Goal: Communication & Community: Answer question/provide support

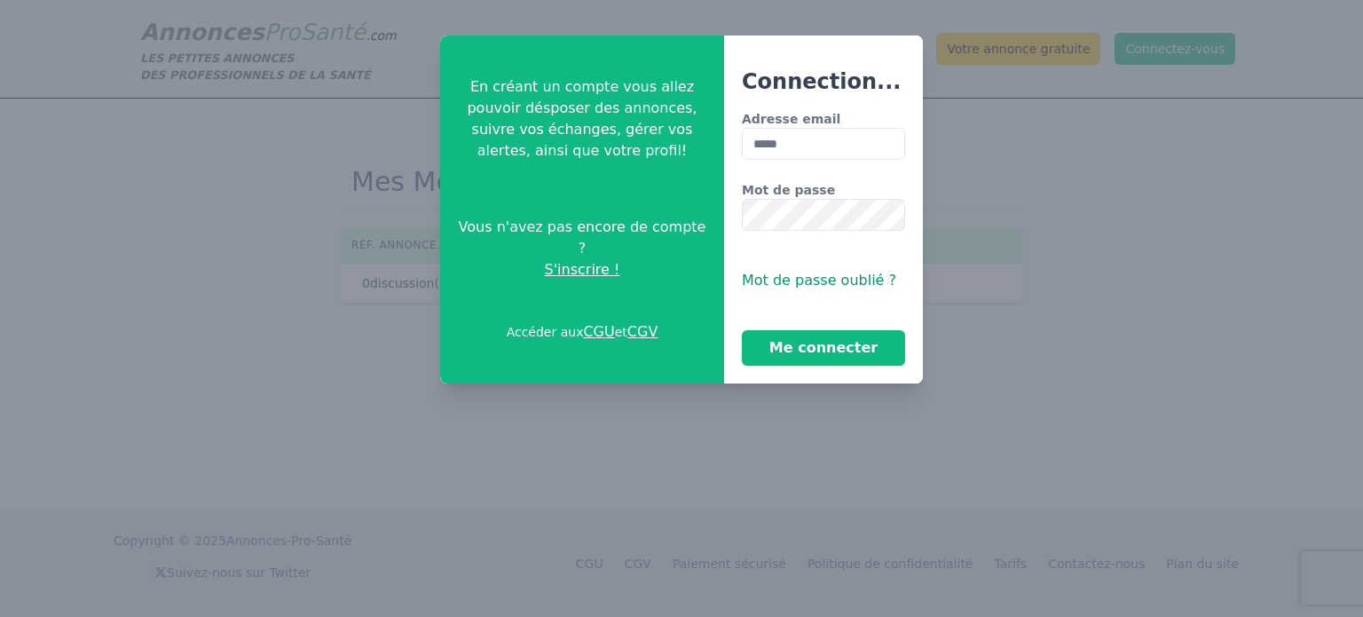
type input "**********"
click at [827, 347] on button "Me connecter" at bounding box center [823, 347] width 163 height 35
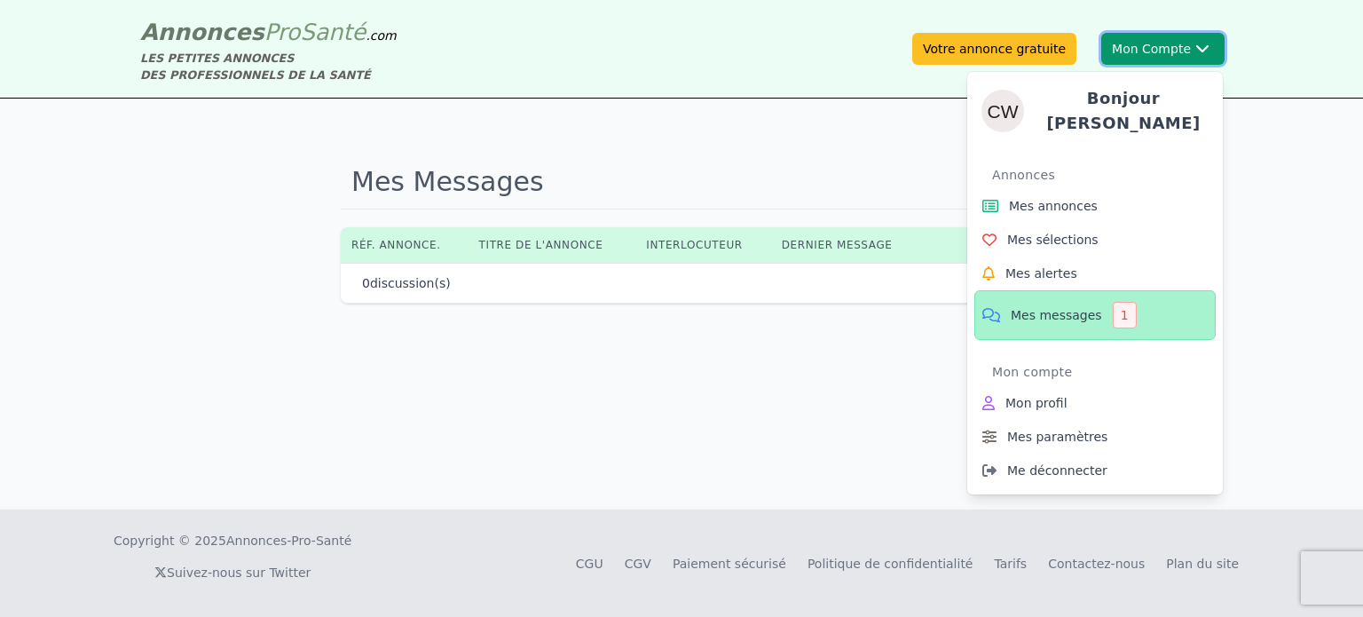
click at [1143, 51] on button "Mon Compte Bonjour [PERSON_NAME] annonces Mes sélections Mes alertes Mes messag…" at bounding box center [1162, 49] width 123 height 32
click at [1062, 306] on span "Mes messages" at bounding box center [1056, 315] width 91 height 18
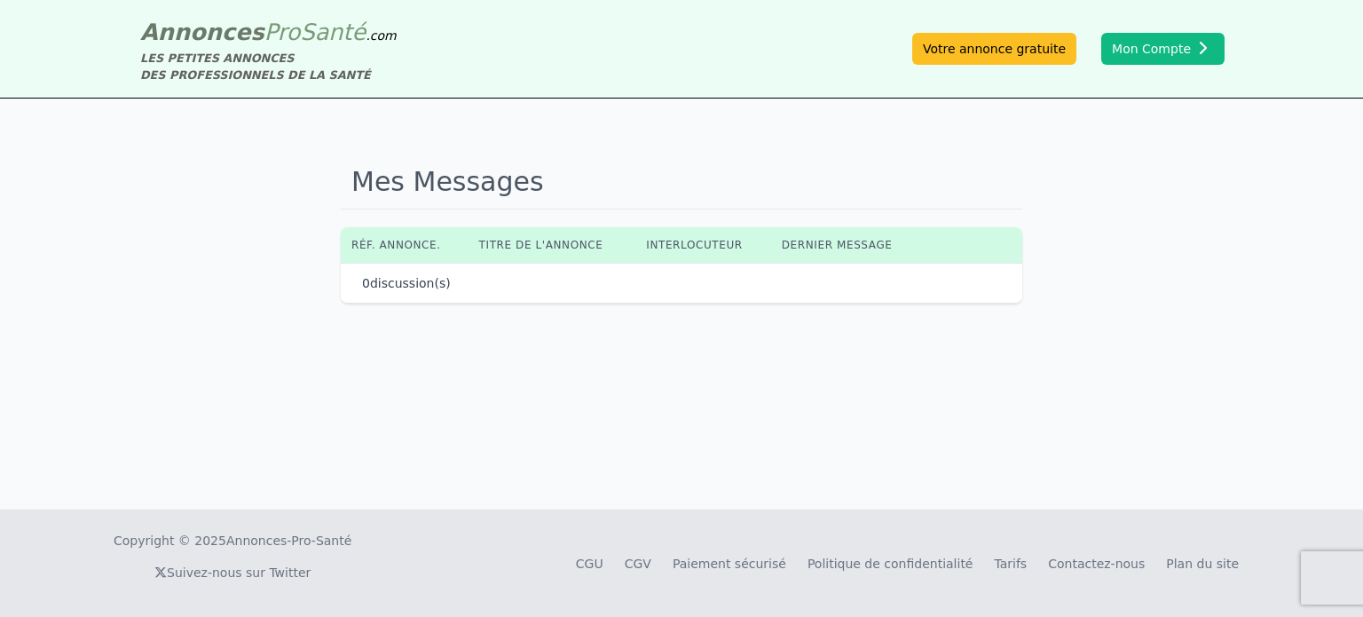
click at [1164, 67] on div "Annonces Pro Santé .com LES PETITES ANNONCES DES PROFESSIONNELS DE LA SANTÉ Vot…" at bounding box center [682, 48] width 1108 height 69
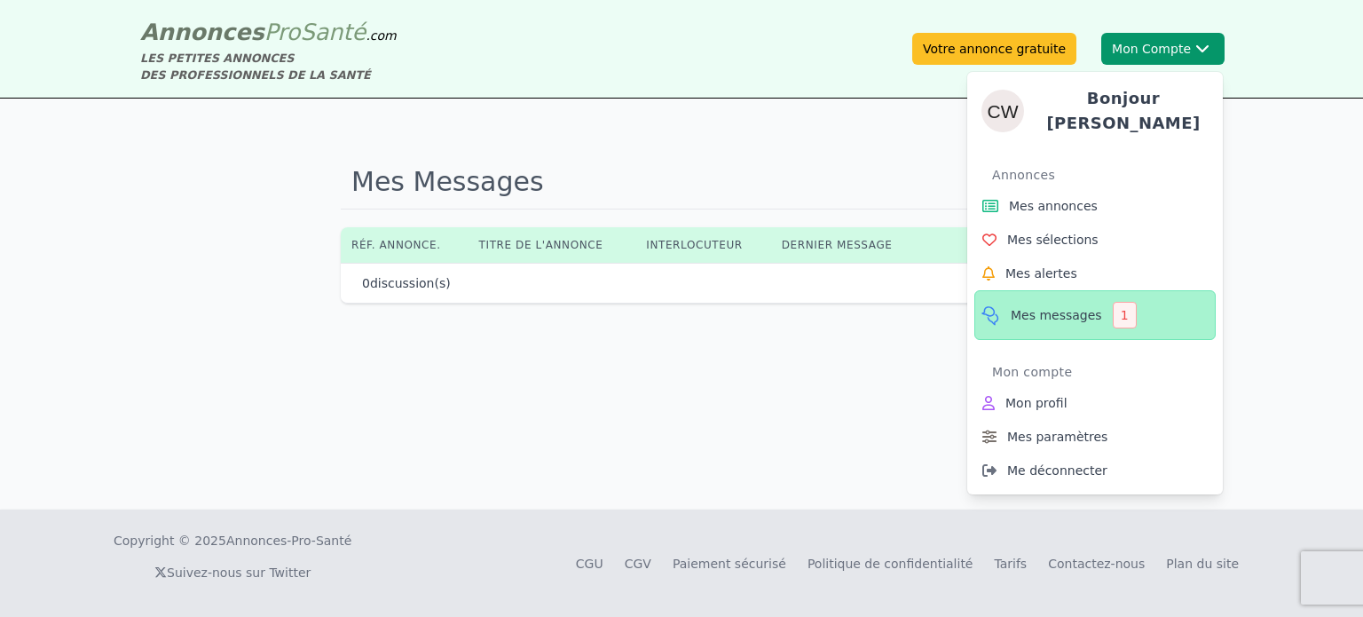
click at [1083, 306] on span "Mes messages" at bounding box center [1056, 315] width 91 height 18
click at [1113, 311] on div "1" at bounding box center [1125, 315] width 24 height 27
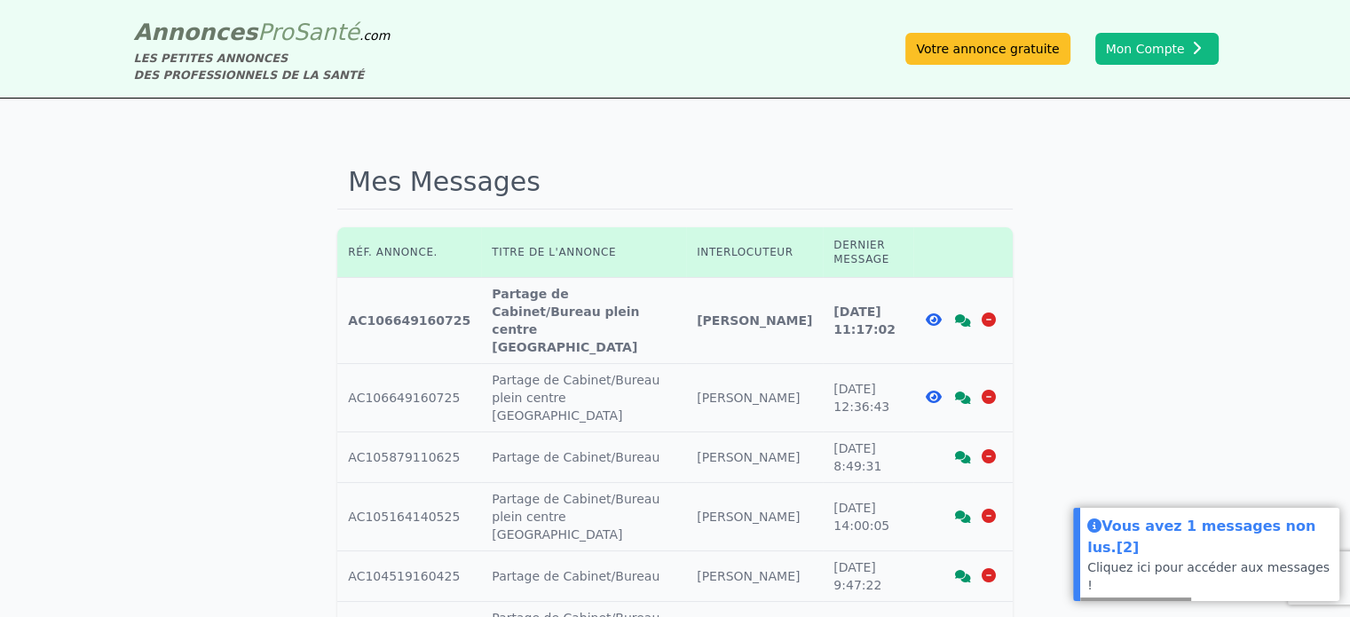
click at [962, 314] on icon at bounding box center [963, 320] width 16 height 12
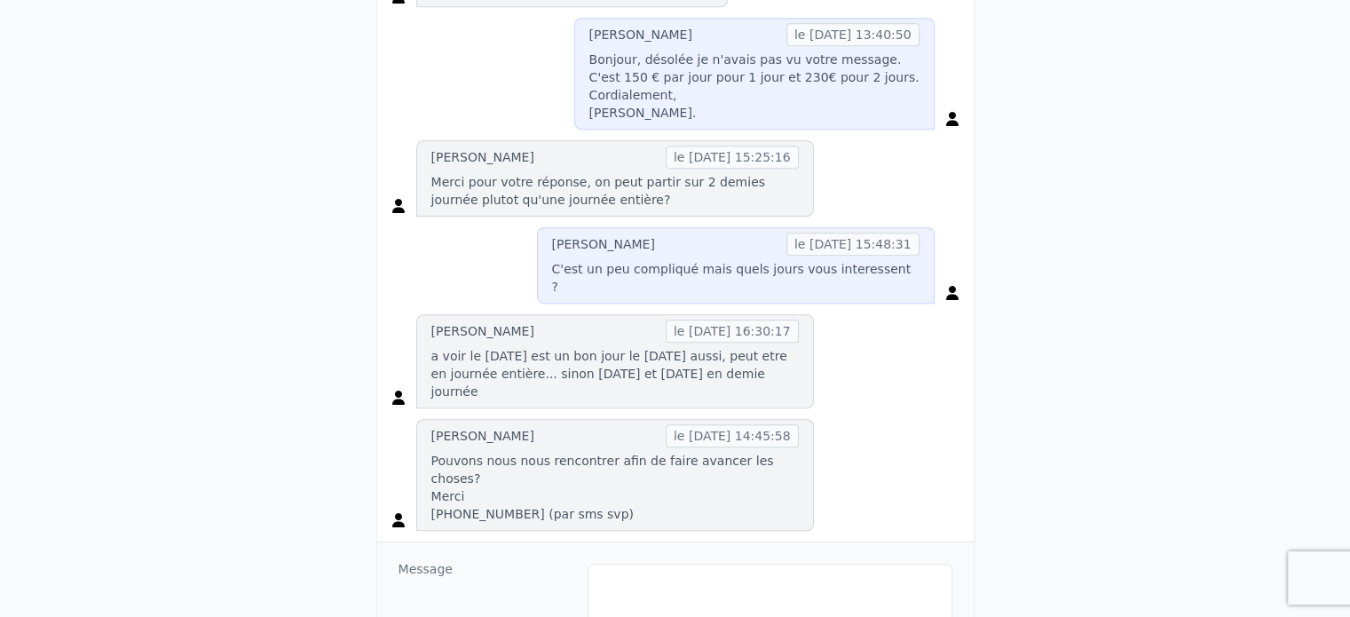
scroll to position [1065, 0]
